Goal: Task Accomplishment & Management: Manage account settings

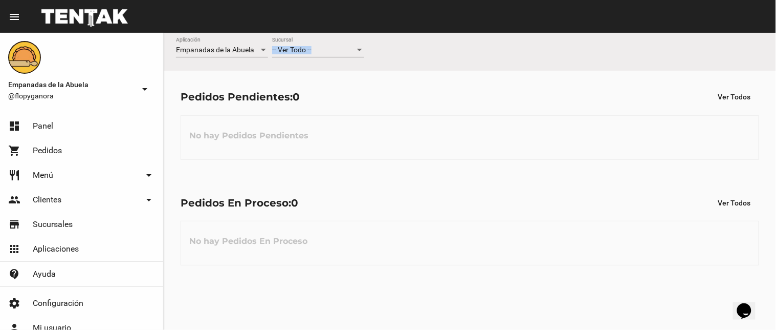
click at [328, 48] on div "-- Ver Todo -- Sucursal" at bounding box center [318, 47] width 92 height 20
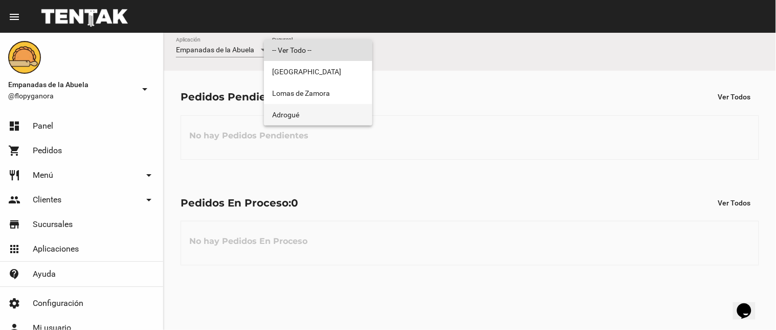
click at [339, 106] on span "Adrogué" at bounding box center [318, 114] width 92 height 21
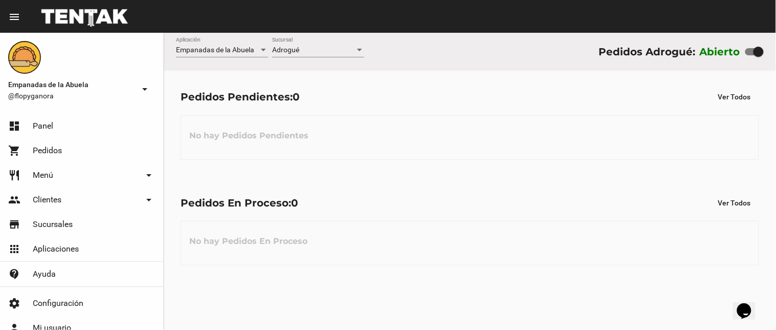
click at [315, 159] on div "No hay Pedidos Pendientes" at bounding box center [470, 137] width 579 height 45
click at [247, 328] on div "Empanadas de la Abuela Aplicación Adrogué Sucursal Pedidos Adrogué: Abierto Ped…" at bounding box center [470, 181] width 613 height 297
drag, startPoint x: 323, startPoint y: 162, endPoint x: 253, endPoint y: 0, distance: 176.3
click at [323, 155] on div "Pedidos Pendientes: 0 Ver Todos No hay Pedidos Pendientes" at bounding box center [470, 123] width 613 height 105
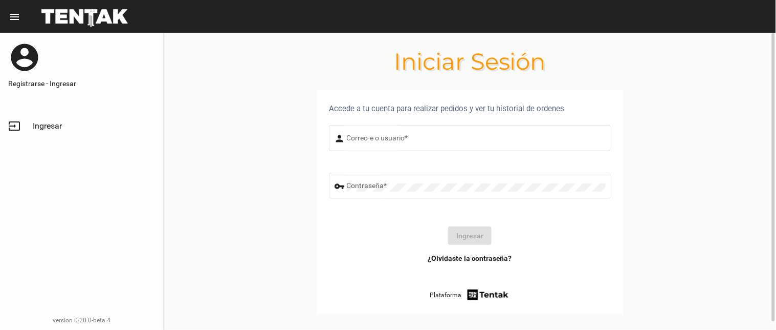
click at [187, 171] on section "Accede a tu cuenta para realizar pedidos y ver tu historial de ordenes person C…" at bounding box center [470, 214] width 613 height 248
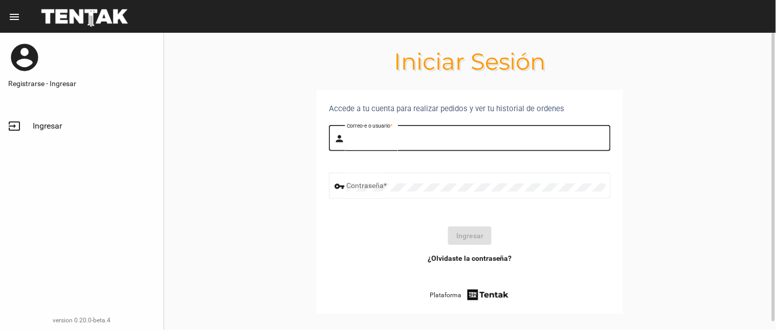
click at [494, 141] on input "Correo-e o usuario *" at bounding box center [476, 140] width 259 height 8
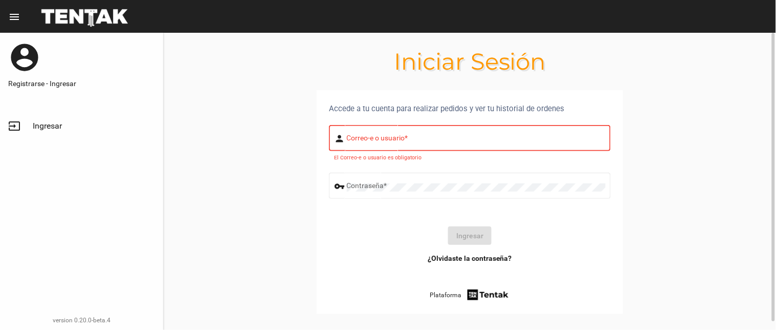
click at [208, 228] on section "Accede a tu cuenta para realizar pedidos y ver tu historial de ordenes person C…" at bounding box center [470, 214] width 613 height 248
click at [356, 142] on input "Correo-e o usuario *" at bounding box center [476, 140] width 259 height 8
type input "flopyganora"
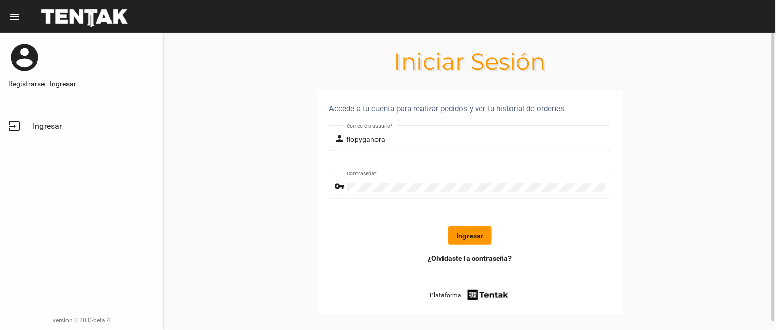
click at [467, 237] on button "Ingresar" at bounding box center [470, 235] width 44 height 18
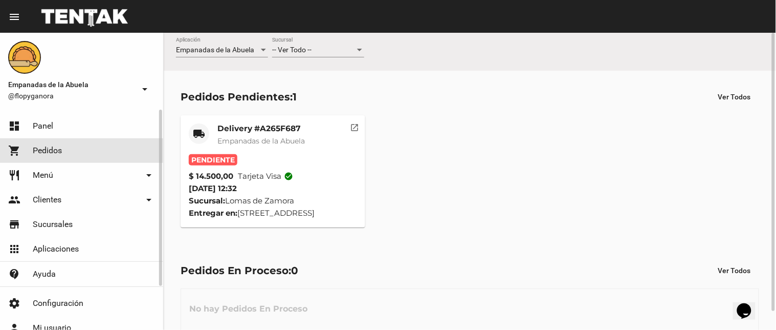
click at [63, 149] on link "shopping_cart Pedidos" at bounding box center [81, 150] width 163 height 25
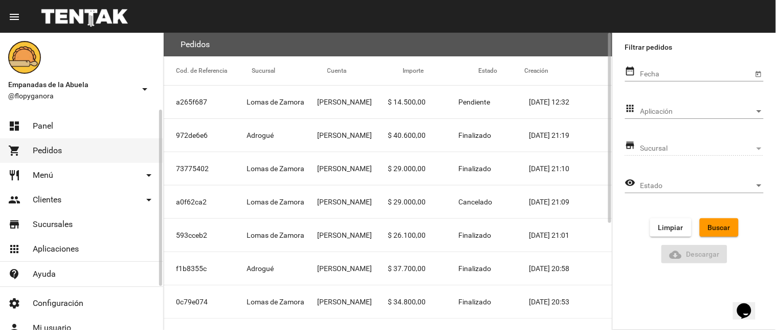
click at [71, 120] on link "dashboard Panel" at bounding box center [81, 126] width 163 height 25
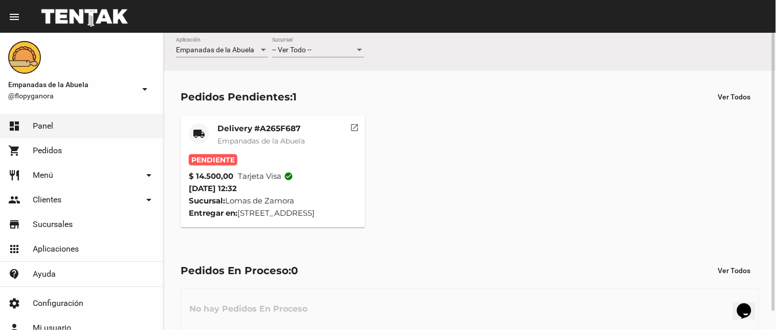
click at [315, 54] on div "-- Ver Todo --" at bounding box center [313, 50] width 83 height 8
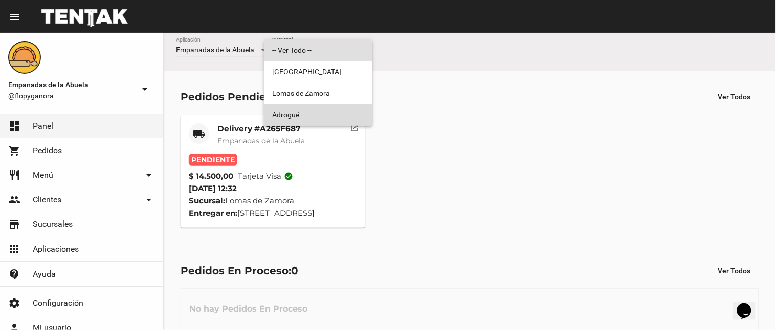
click at [300, 108] on span "Adrogué" at bounding box center [318, 114] width 92 height 21
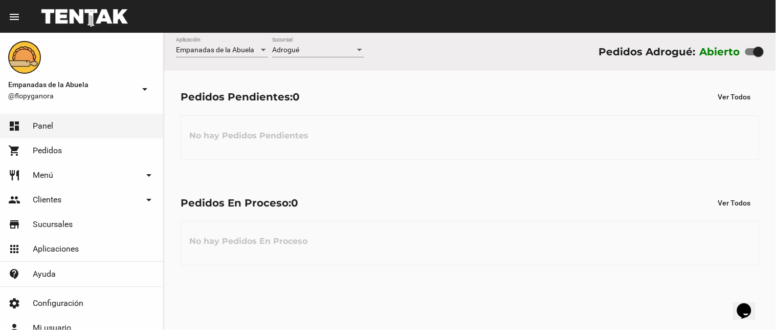
click at [469, 160] on div "Pedidos Pendientes: 0 Ver Todos No hay Pedidos Pendientes" at bounding box center [470, 123] width 613 height 105
click at [283, 50] on span "Adrogué" at bounding box center [285, 50] width 27 height 8
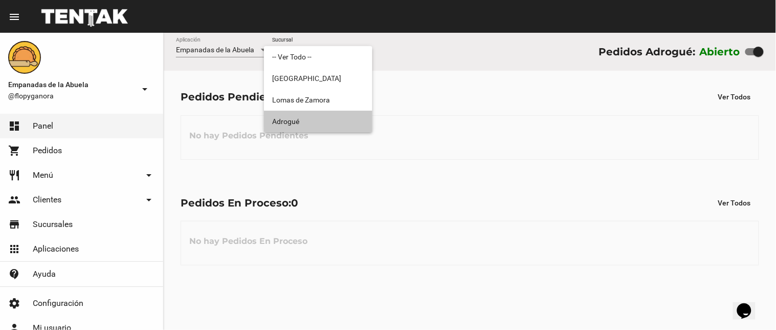
click at [289, 123] on span "Adrogué" at bounding box center [318, 121] width 92 height 21
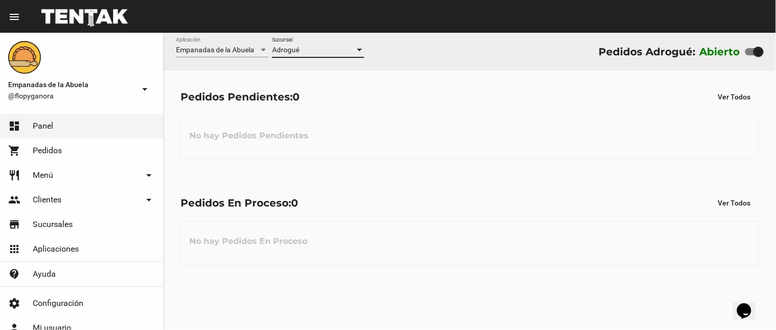
click at [307, 45] on div "Adrogué Sucursal" at bounding box center [318, 47] width 92 height 20
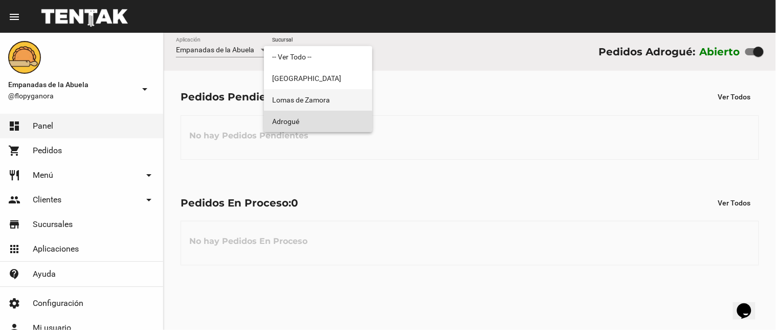
click at [302, 100] on span "Lomas de Zamora" at bounding box center [318, 99] width 92 height 21
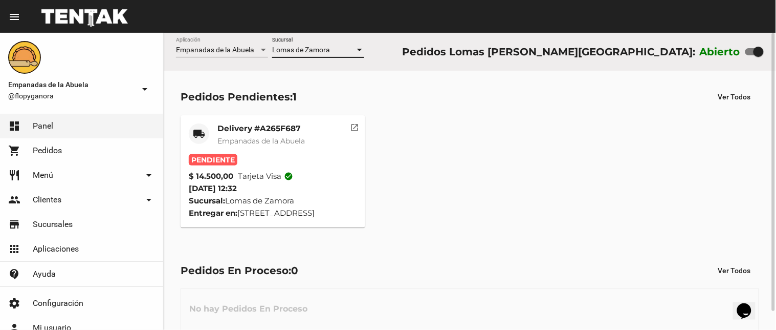
click at [355, 124] on mat-icon "open_in_new" at bounding box center [355, 125] width 9 height 9
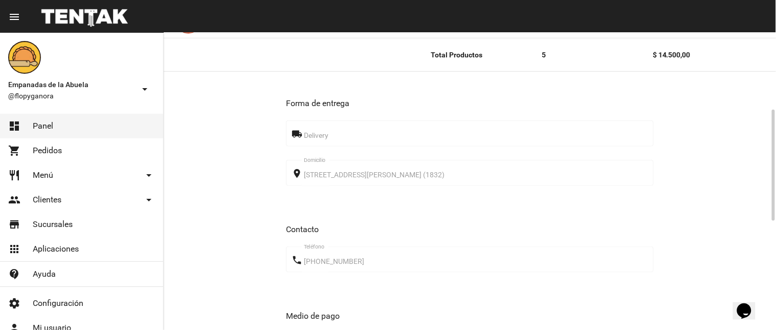
scroll to position [493, 0]
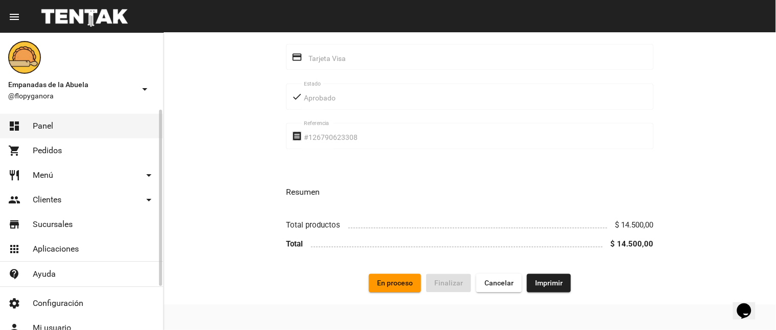
click at [70, 170] on link "restaurant Menú arrow_drop_down" at bounding box center [81, 175] width 163 height 25
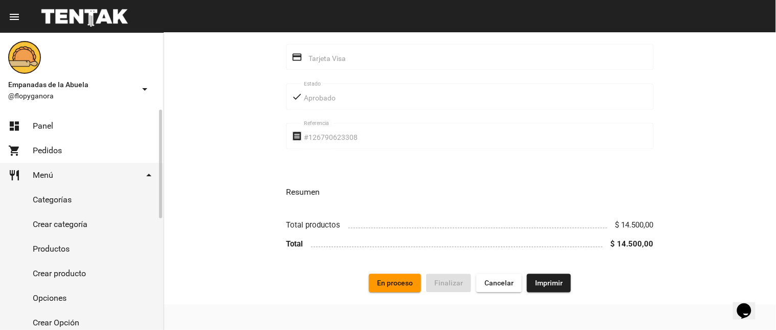
click at [64, 170] on link "restaurant Menú arrow_drop_down" at bounding box center [81, 175] width 163 height 25
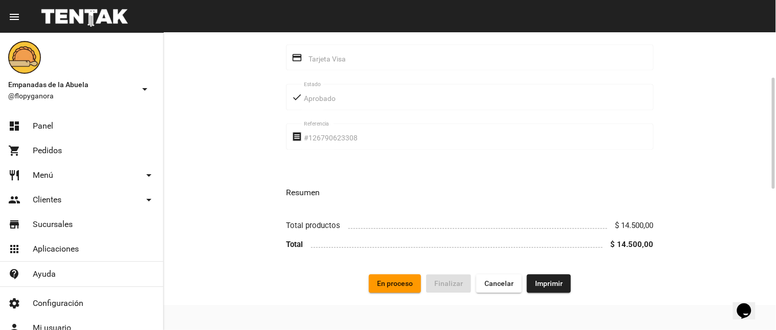
scroll to position [0, 0]
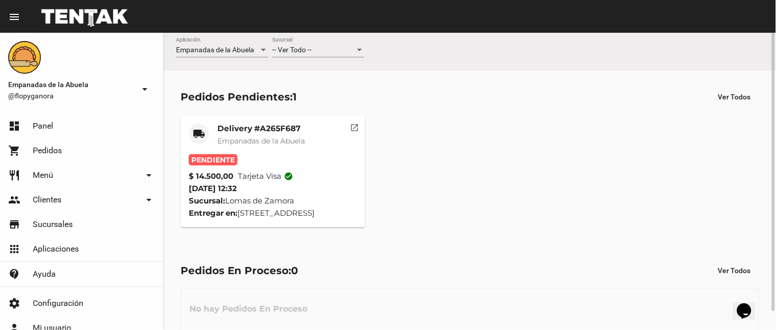
click at [314, 55] on div "-- Ver Todo -- Sucursal" at bounding box center [318, 47] width 92 height 20
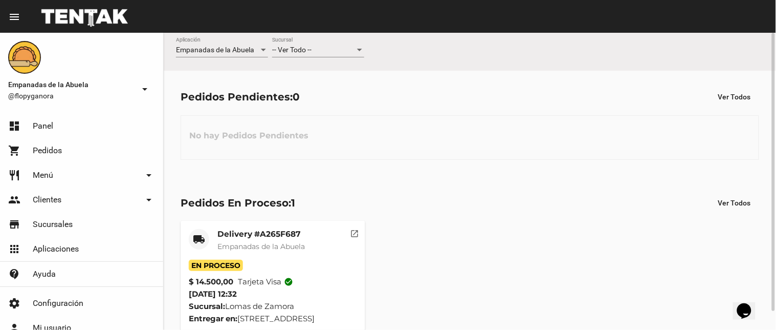
click at [288, 51] on span "-- Ver Todo --" at bounding box center [291, 50] width 39 height 8
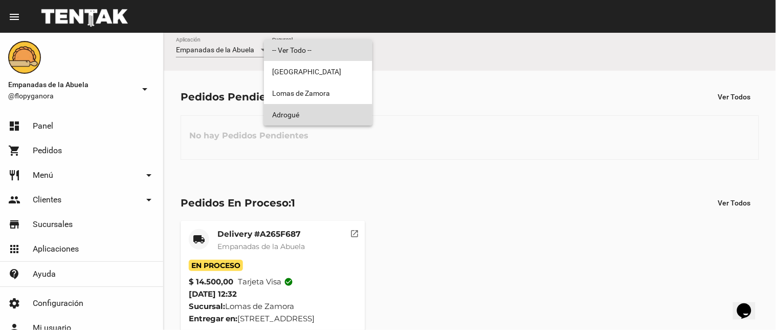
click at [324, 118] on span "Adrogué" at bounding box center [318, 114] width 92 height 21
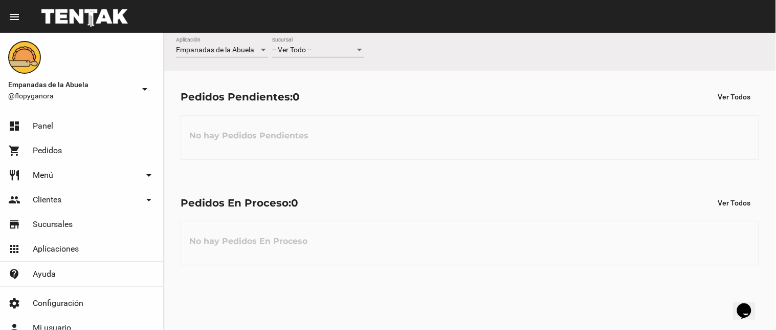
click at [420, 213] on div "Pedidos En Proceso: 0 Ver Todos No hay Pedidos En Proceso" at bounding box center [470, 229] width 613 height 105
click at [476, 198] on div "Pedidos En Proceso: 0 Ver Todos" at bounding box center [470, 202] width 579 height 18
click at [321, 45] on div "-- Ver Todo -- Sucursal" at bounding box center [318, 47] width 92 height 20
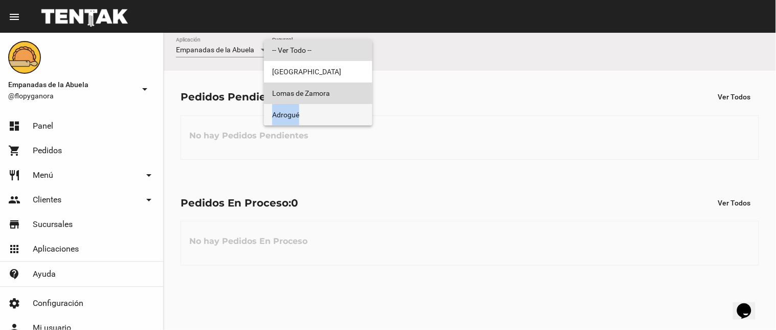
click at [331, 106] on div "-- Ver Todo -- Monte Grande Lomas de Zamora Adrogué" at bounding box center [318, 82] width 109 height 86
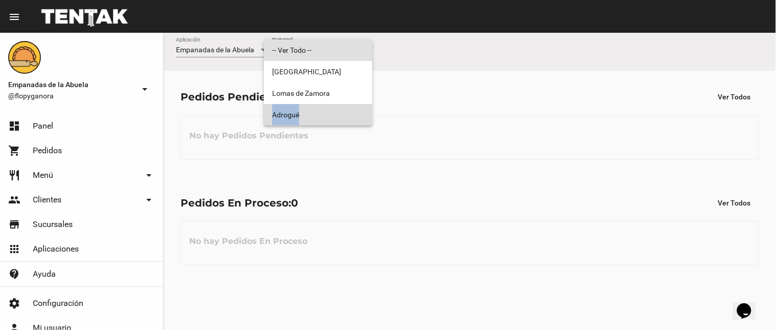
click at [331, 108] on span "Adrogué" at bounding box center [318, 114] width 92 height 21
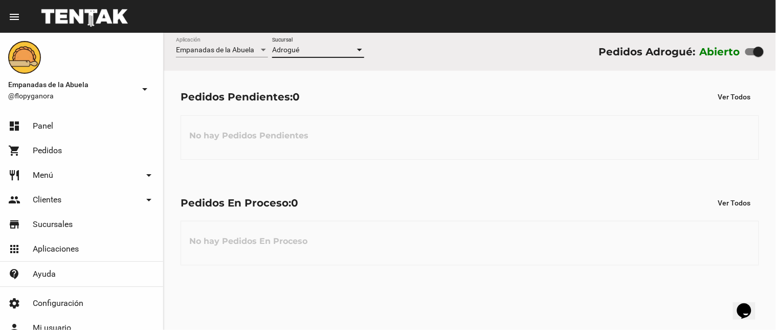
click at [754, 54] on div at bounding box center [759, 52] width 10 height 10
click at [751, 55] on input "checkbox" at bounding box center [750, 55] width 1 height 1
checkbox input "false"
